Goal: Communication & Community: Answer question/provide support

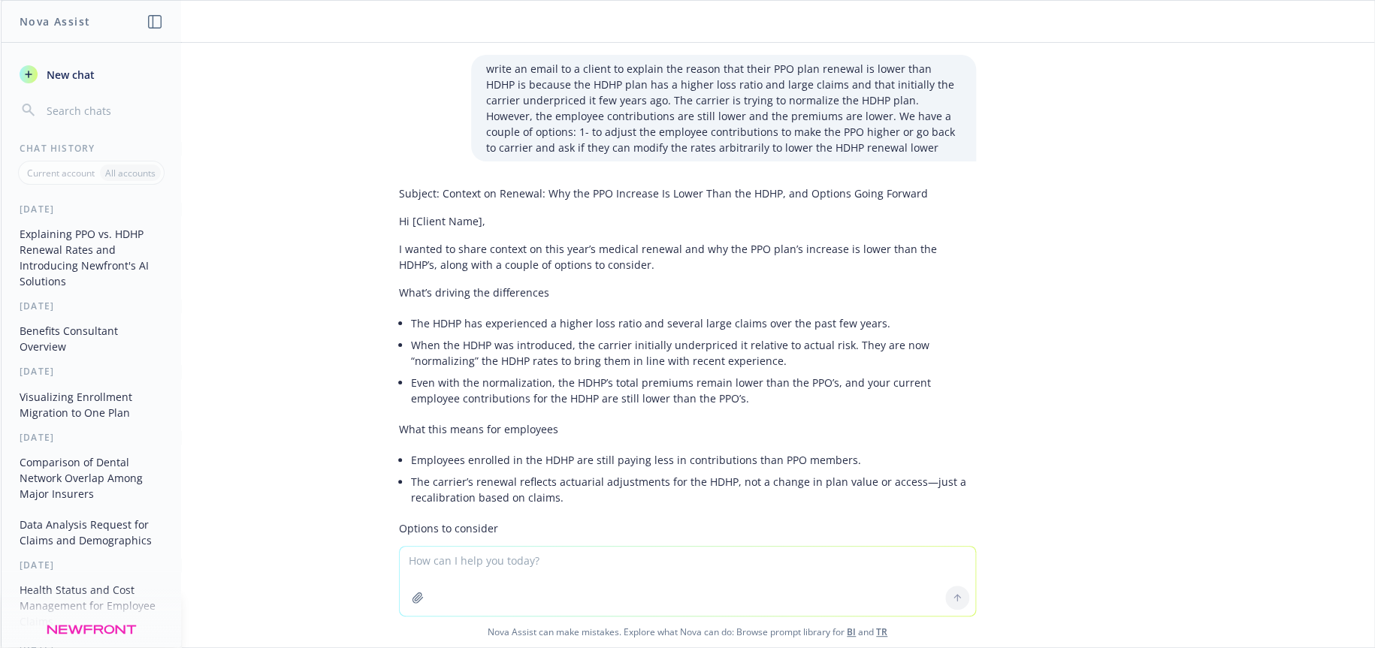
scroll to position [838, 0]
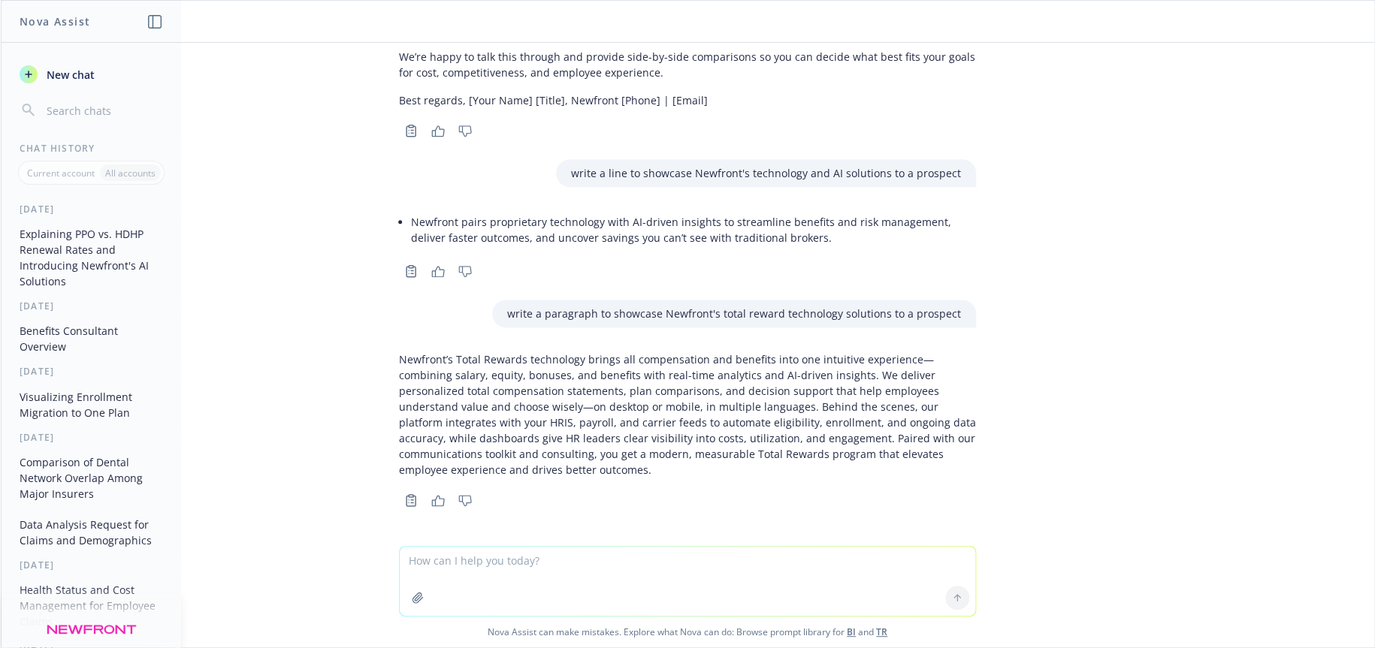
click at [595, 564] on textarea at bounding box center [687, 581] width 575 height 69
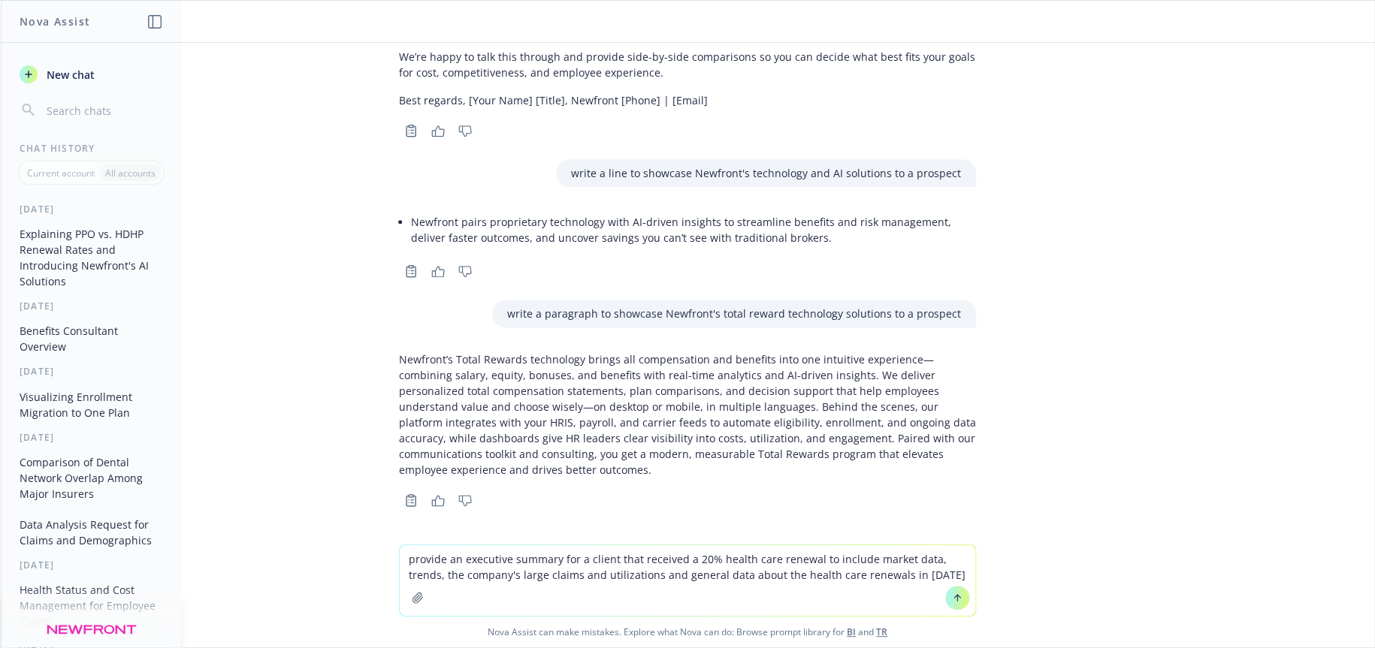
type textarea "provide an executive summary for a client that received a 20% health care renew…"
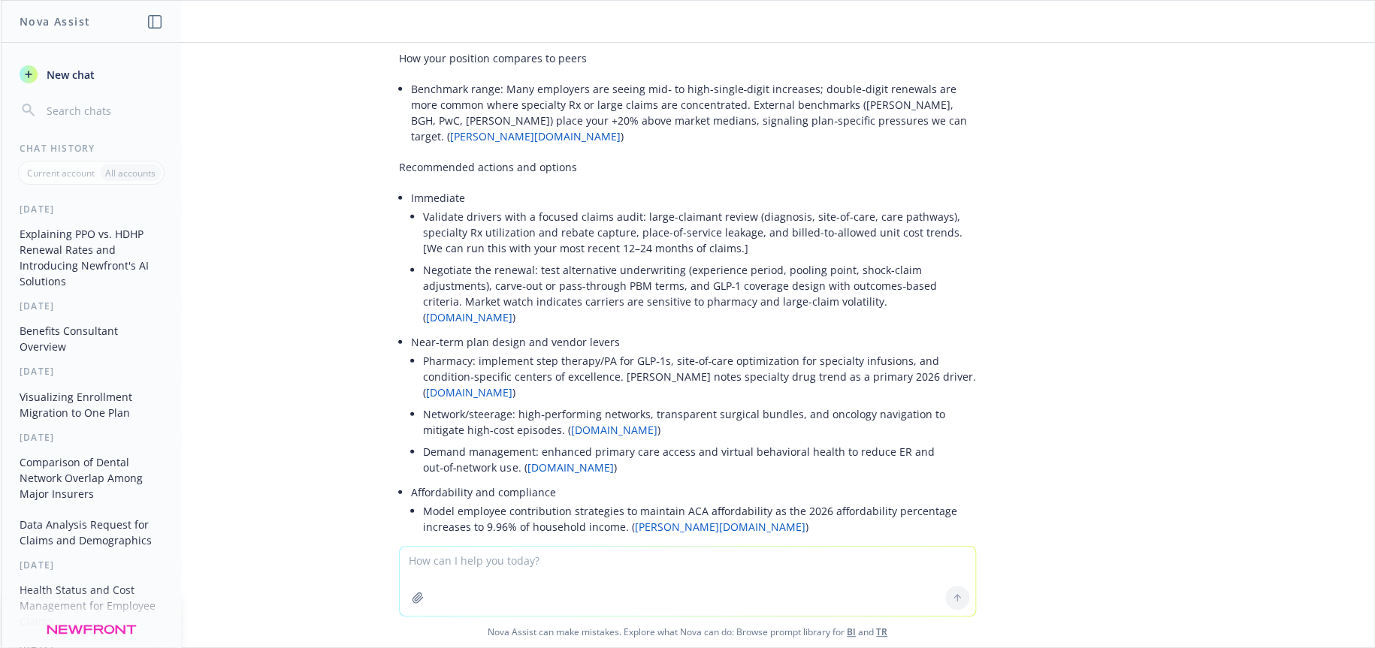
scroll to position [2030, 0]
